Goal: Information Seeking & Learning: Learn about a topic

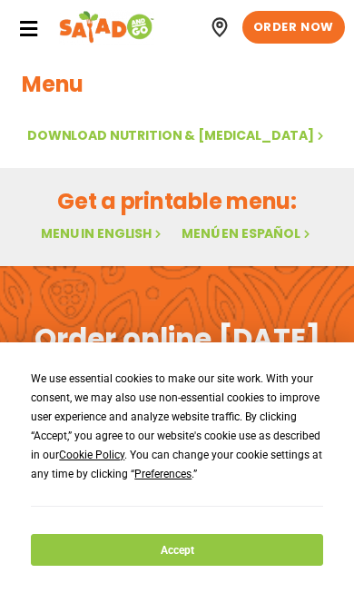
click at [181, 551] on button "Accept" at bounding box center [177, 550] width 292 height 32
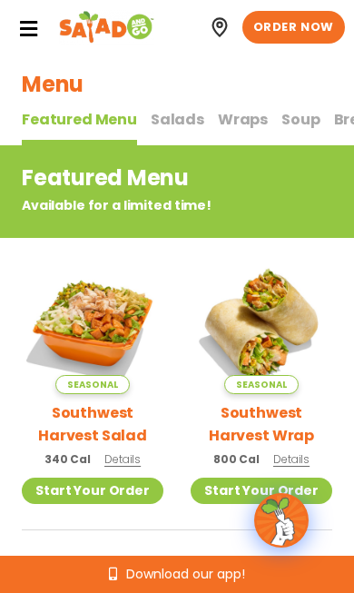
click at [303, 111] on span "Soup" at bounding box center [301, 119] width 38 height 21
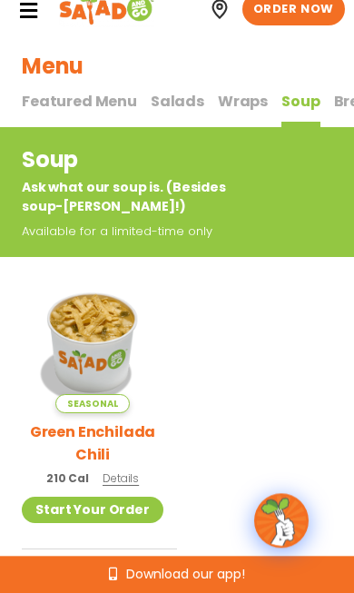
scroll to position [17, 0]
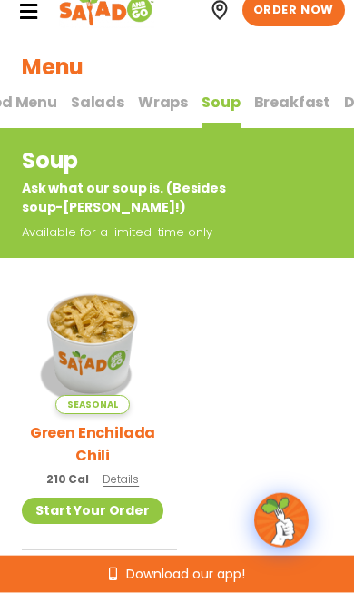
click at [70, 134] on div "Soup Ask what our soup is. (Besides soup-[PERSON_NAME]!) Available for a limite…" at bounding box center [177, 193] width 354 height 130
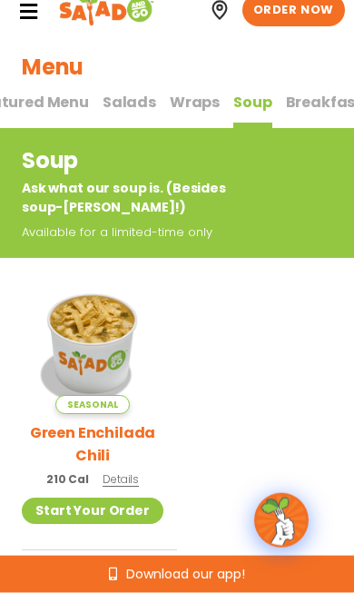
scroll to position [0, 53]
click at [130, 106] on span "Salads" at bounding box center [125, 102] width 54 height 21
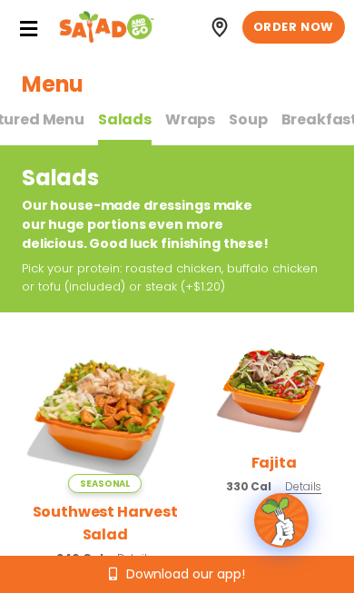
click at [26, 33] on icon at bounding box center [28, 29] width 20 height 20
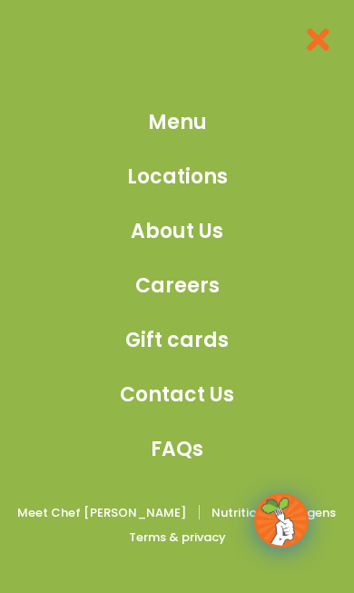
scroll to position [2166, 0]
click at [176, 123] on span "Menu" at bounding box center [177, 122] width 59 height 30
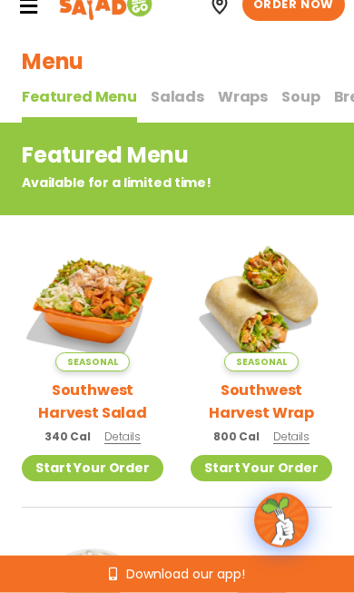
scroll to position [12, 0]
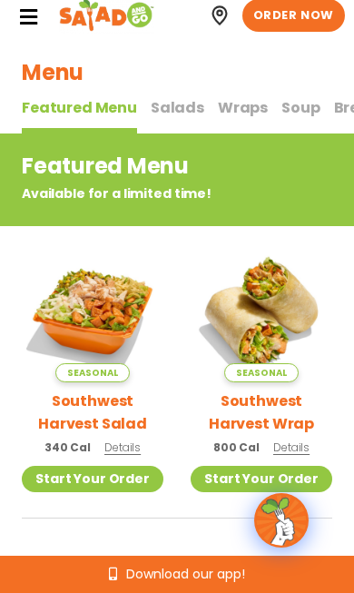
click at [229, 112] on span "Wraps" at bounding box center [243, 107] width 50 height 21
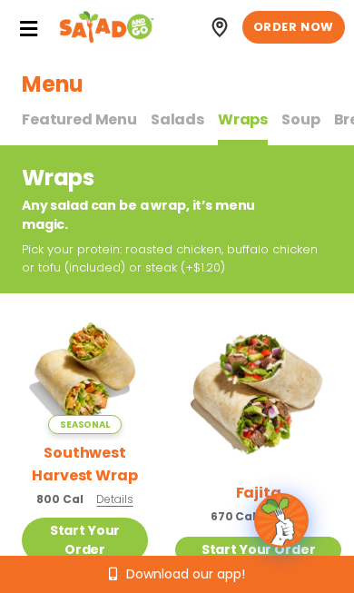
click at [63, 109] on span "Featured Menu" at bounding box center [79, 119] width 115 height 21
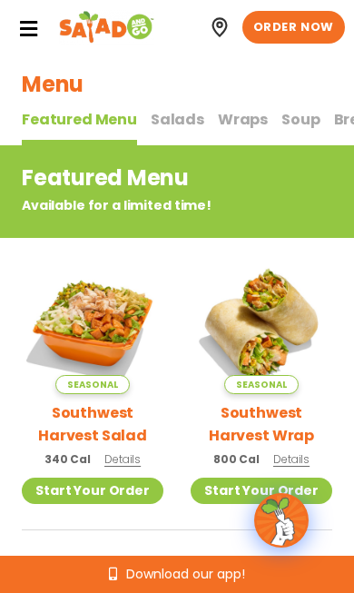
click at [165, 113] on span "Salads" at bounding box center [178, 119] width 54 height 21
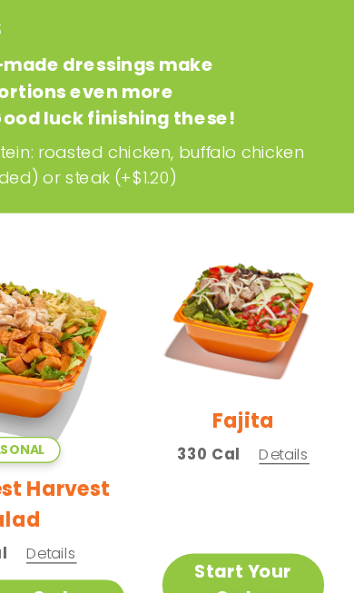
scroll to position [89, 0]
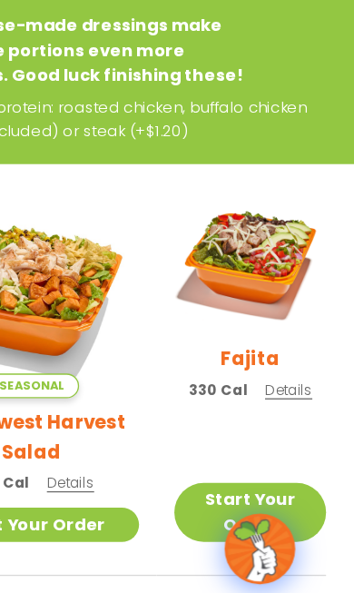
click at [285, 390] on span "Details" at bounding box center [303, 397] width 36 height 15
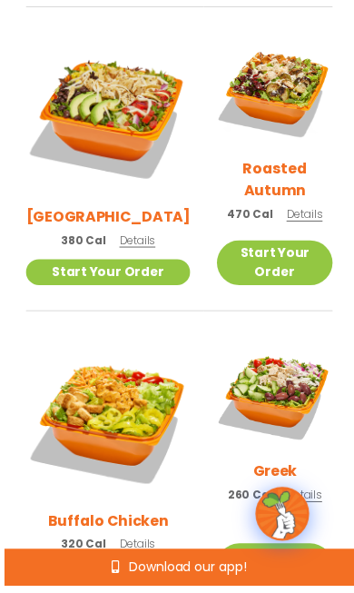
scroll to position [976, 0]
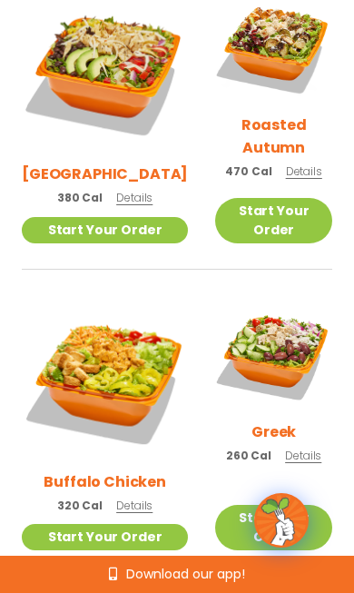
click at [285, 448] on span "Details" at bounding box center [303, 455] width 36 height 15
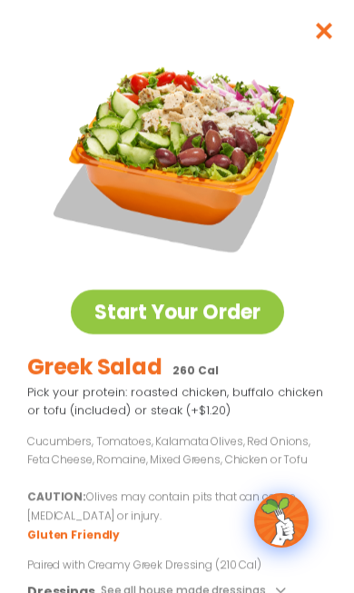
scroll to position [0, 0]
